Goal: Task Accomplishment & Management: Use online tool/utility

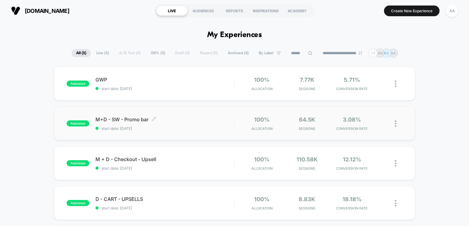
click at [73, 124] on span "published" at bounding box center [78, 124] width 23 height 6
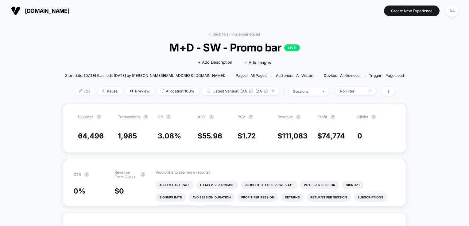
click at [74, 95] on span "Edit" at bounding box center [84, 91] width 20 height 8
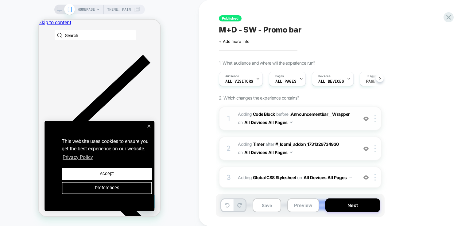
click at [228, 118] on div "1" at bounding box center [228, 119] width 6 height 12
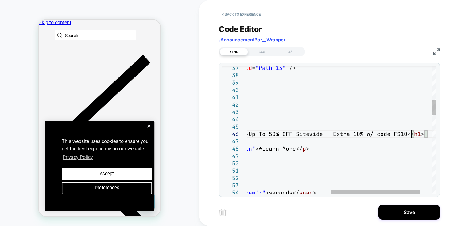
scroll to position [37, 354]
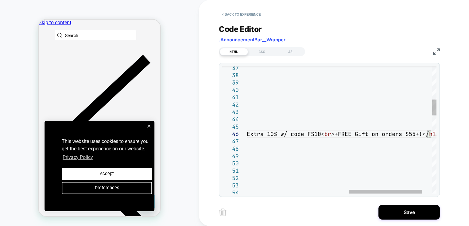
scroll to position [37, 443]
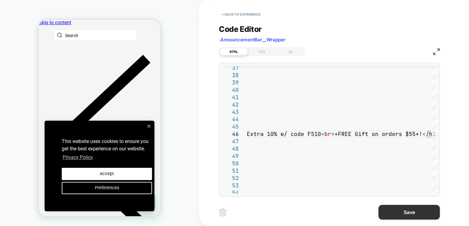
type textarea "**********"
click at [395, 213] on button "Save" at bounding box center [408, 212] width 61 height 15
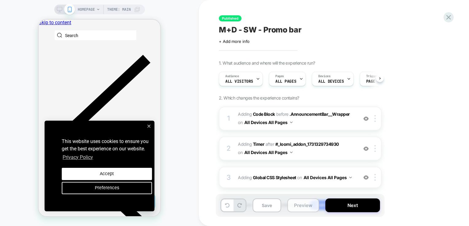
scroll to position [0, 0]
click at [267, 205] on button "Save" at bounding box center [266, 206] width 29 height 14
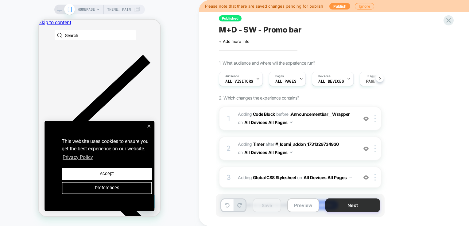
click at [346, 205] on button "Next" at bounding box center [352, 206] width 55 height 14
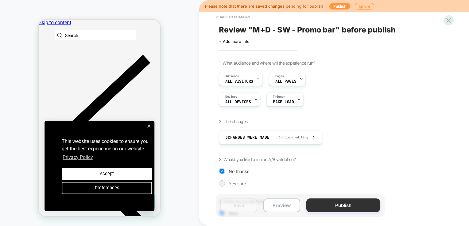
click at [326, 204] on button "Publish" at bounding box center [343, 206] width 74 height 14
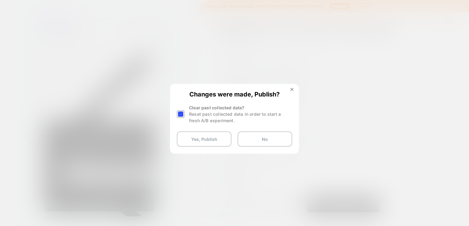
click at [180, 112] on div at bounding box center [181, 114] width 8 height 8
click at [200, 145] on button "Yes, Publish" at bounding box center [204, 139] width 55 height 15
